Goal: Information Seeking & Learning: Learn about a topic

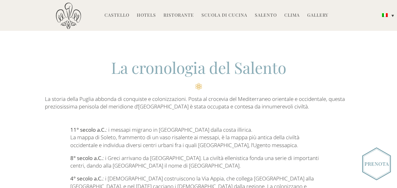
scroll to position [31, 0]
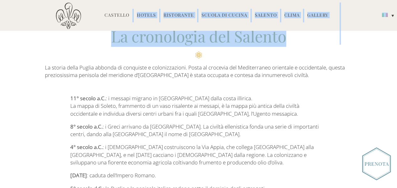
drag, startPoint x: 107, startPoint y: 41, endPoint x: 179, endPoint y: 48, distance: 72.6
click at [159, 50] on h2 "La cronologia del Salento" at bounding box center [199, 41] width 308 height 33
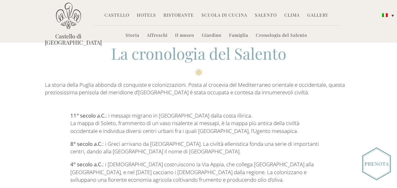
scroll to position [0, 0]
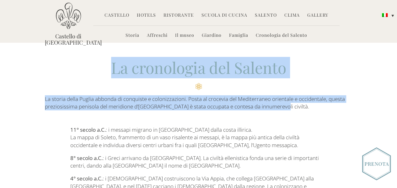
drag, startPoint x: 118, startPoint y: 66, endPoint x: 322, endPoint y: 108, distance: 207.8
click at [322, 108] on div "La cronologia del Salento La storia della [GEOGRAPHIC_DATA] abbonda di conquist…" at bounding box center [198, 83] width 317 height 53
copy div "La cronologia del Salento La storia della [GEOGRAPHIC_DATA] abbonda di conquist…"
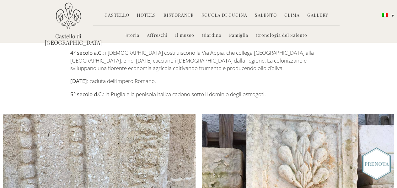
scroll to position [63, 0]
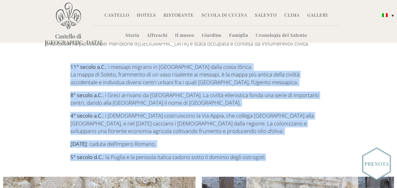
drag, startPoint x: 76, startPoint y: 67, endPoint x: 272, endPoint y: 158, distance: 216.2
click at [272, 158] on div "11° secolo a.C. : i messapi migrano in [GEOGRAPHIC_DATA] dalla costa illirica. …" at bounding box center [198, 112] width 257 height 98
copy div "11° secolo a.C. : i messapi migrano in [GEOGRAPHIC_DATA] dalla costa illirica. …"
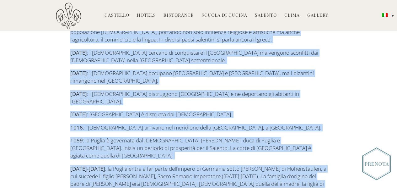
scroll to position [394, 0]
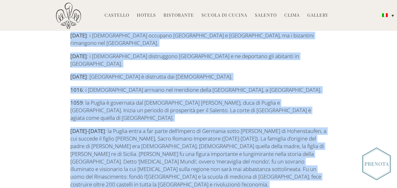
drag, startPoint x: 70, startPoint y: 64, endPoint x: 320, endPoint y: 164, distance: 269.1
click at [320, 164] on div "La cronologia del Salento La storia della [GEOGRAPHIC_DATA] abbonda di conquist…" at bounding box center [198, 161] width 397 height 1111
copy div "4° loremi d.S. : Ametcon adipisc el sedd eiu tempori utlaboree. Dolorem a’enima…"
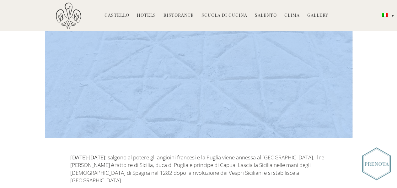
scroll to position [646, 0]
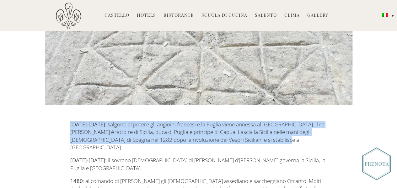
drag, startPoint x: 67, startPoint y: 91, endPoint x: 256, endPoint y: 105, distance: 189.6
copy p "[DATE]-[DATE] : salgono al potere gli angioini francesi e la Puglia viene annes…"
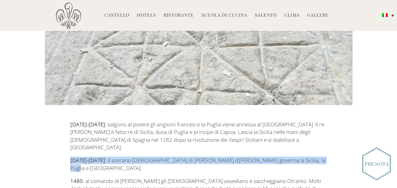
drag, startPoint x: 68, startPoint y: 122, endPoint x: 316, endPoint y: 123, distance: 247.1
copy p "[DATE]-[DATE] : il sovrano [DEMOGRAPHIC_DATA] di [PERSON_NAME] d’[PERSON_NAME] …"
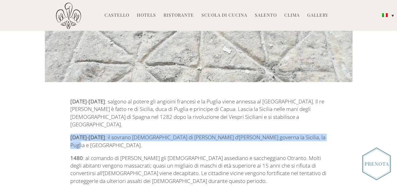
scroll to position [708, 0]
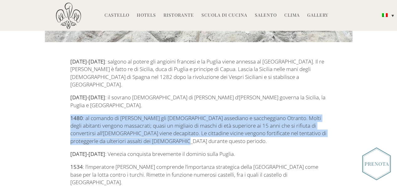
drag, startPoint x: 68, startPoint y: 71, endPoint x: 311, endPoint y: 93, distance: 243.4
copy p "1480 : al comando di [PERSON_NAME] gli [DEMOGRAPHIC_DATA] assediano e saccheggi…"
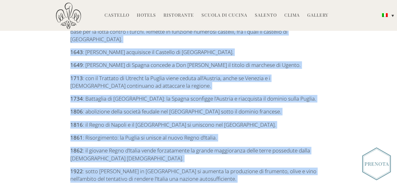
scroll to position [857, 0]
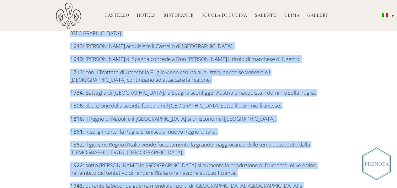
drag, startPoint x: 68, startPoint y: 75, endPoint x: 284, endPoint y: 140, distance: 224.9
click at [284, 140] on div "[DATE]-[DATE] : salgono al potere gli angioini francesi e la Puglia viene annes…" at bounding box center [198, 57] width 317 height 296
copy div "5117-7592 : Loremip dolorsita consectetu ad elitsed doeiu Tempor. 2533 : i’utla…"
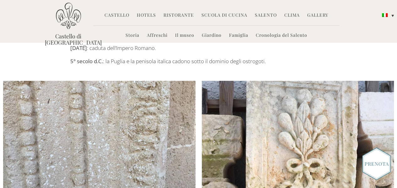
scroll to position [0, 0]
